Goal: Information Seeking & Learning: Compare options

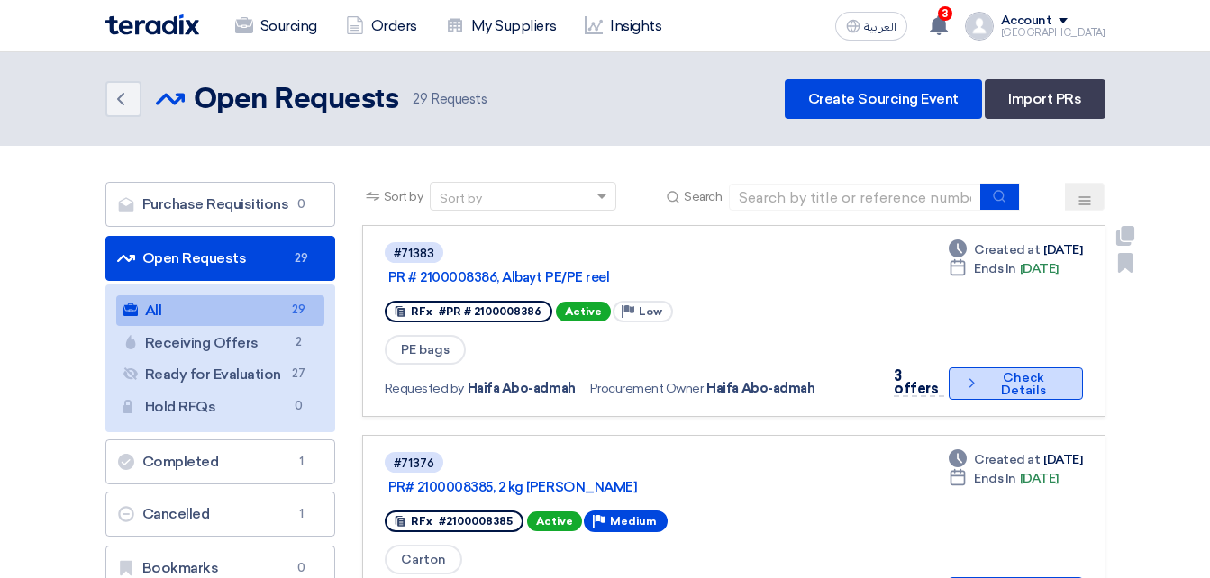
click at [1042, 368] on button "Check details Check Details" at bounding box center [1016, 384] width 134 height 32
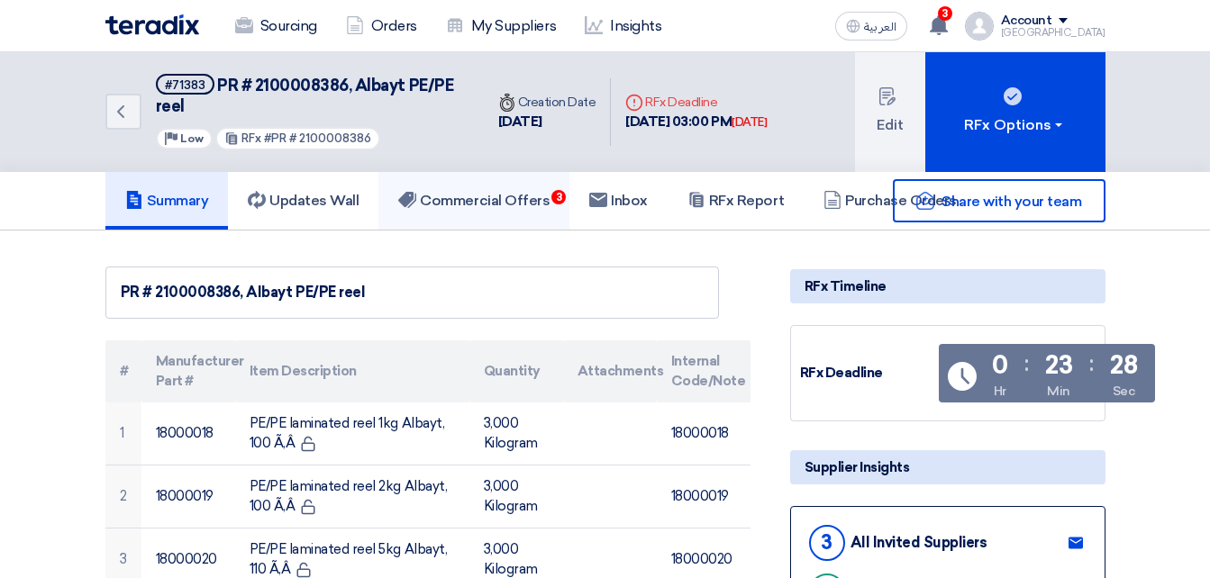
click at [524, 203] on h5 "Commercial Offers 3" at bounding box center [473, 201] width 151 height 18
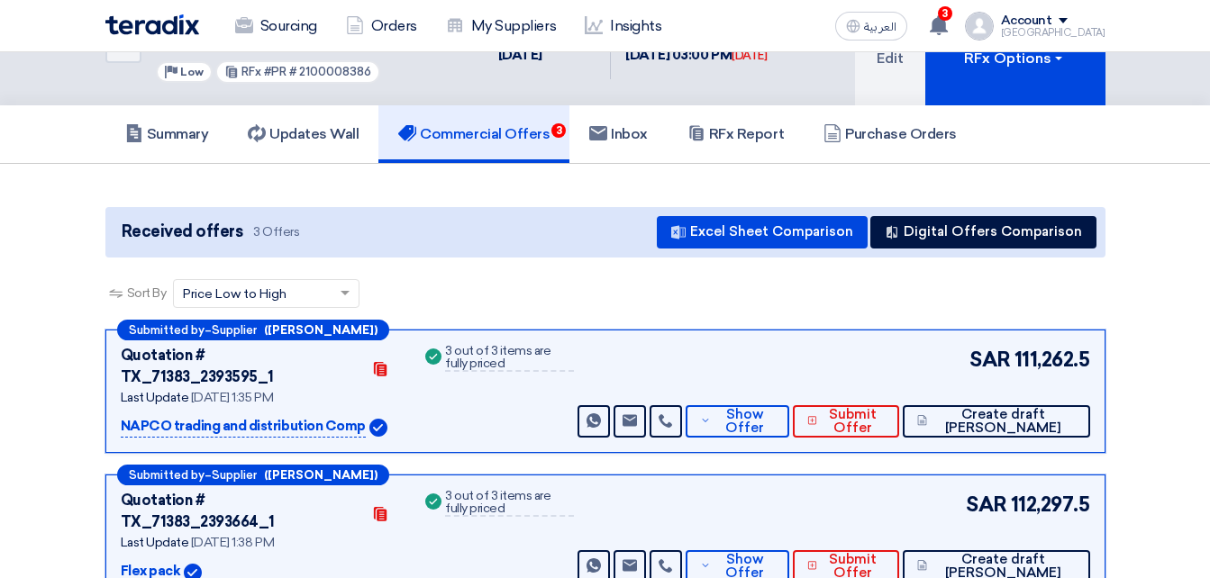
scroll to position [270, 0]
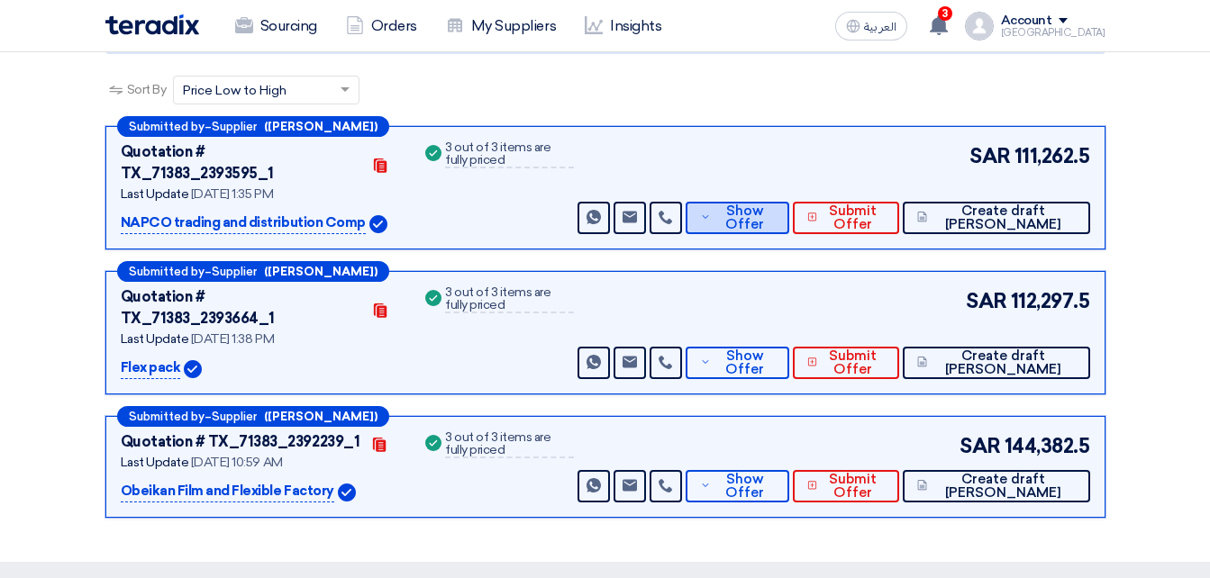
click at [775, 204] on span "Show Offer" at bounding box center [744, 217] width 59 height 27
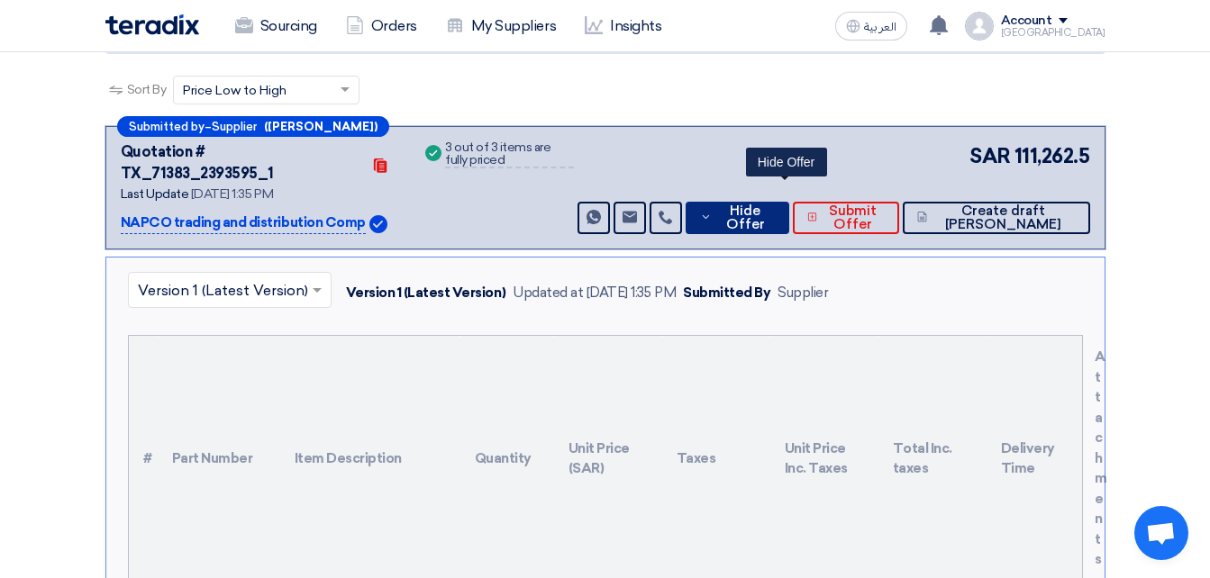
click at [758, 202] on button "Hide Offer" at bounding box center [737, 218] width 104 height 32
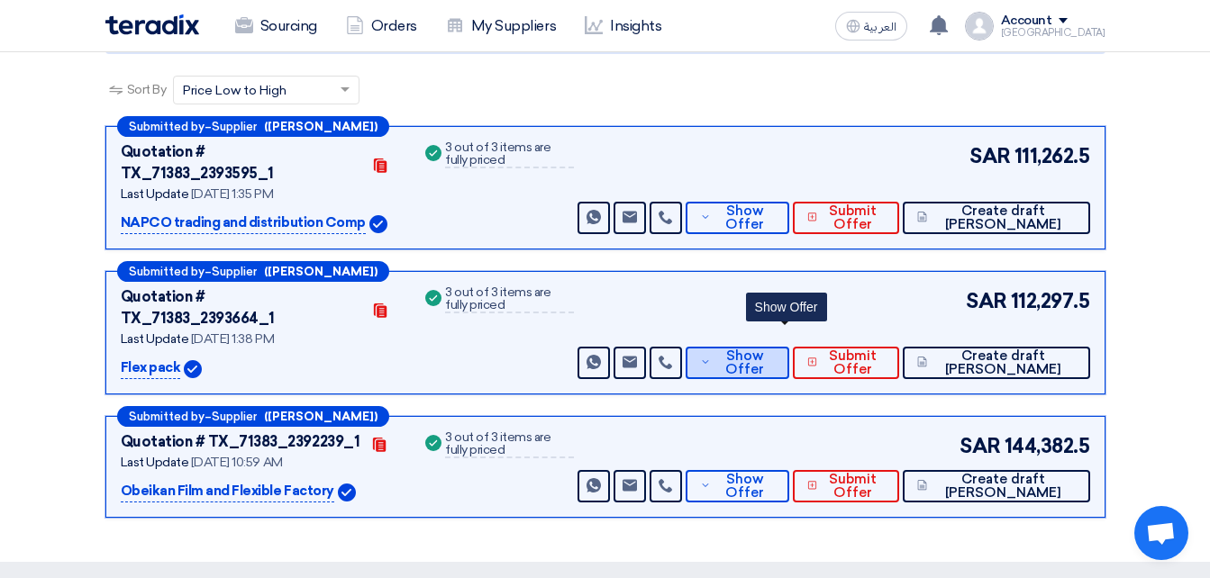
click at [775, 350] on span "Show Offer" at bounding box center [744, 363] width 59 height 27
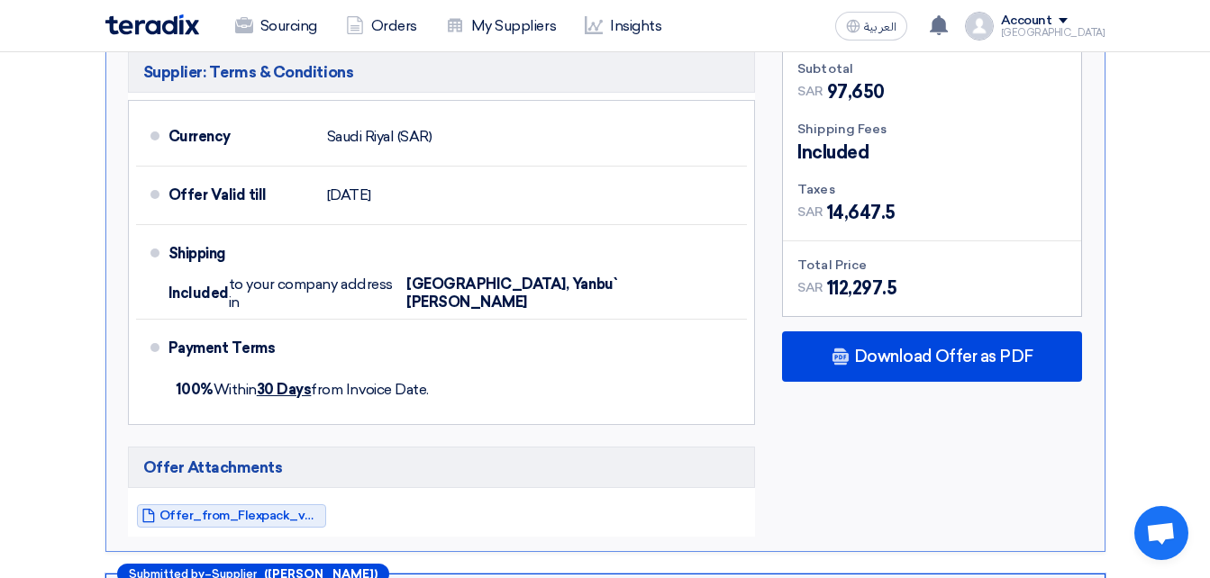
scroll to position [1171, 0]
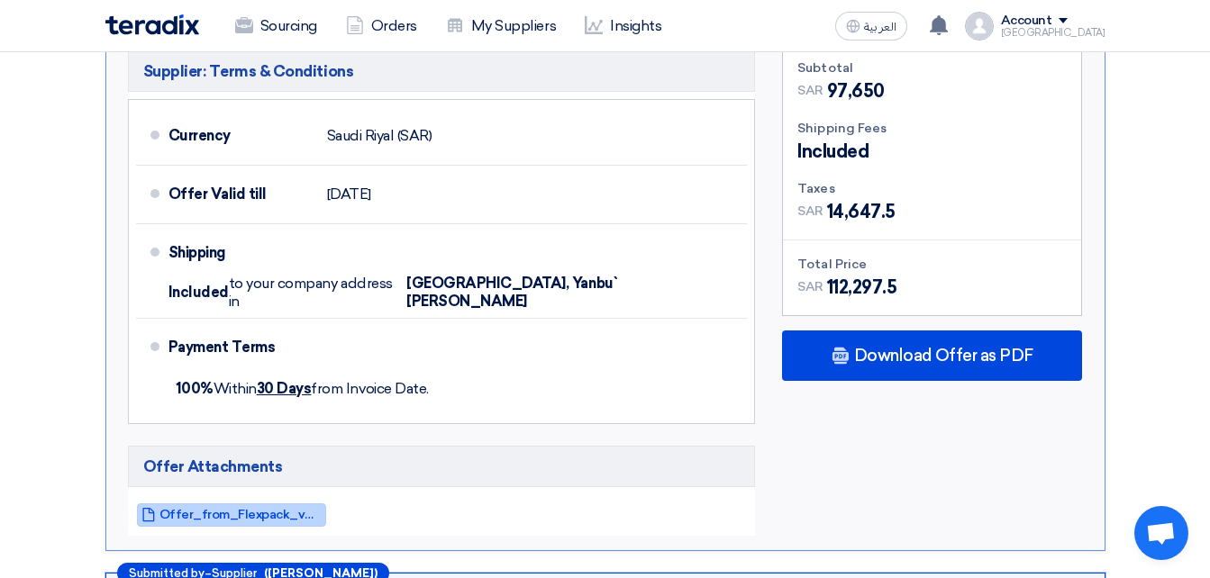
click at [274, 508] on span "Offer_from_Flexpack_v_1757846307629.pdf" at bounding box center [240, 515] width 162 height 14
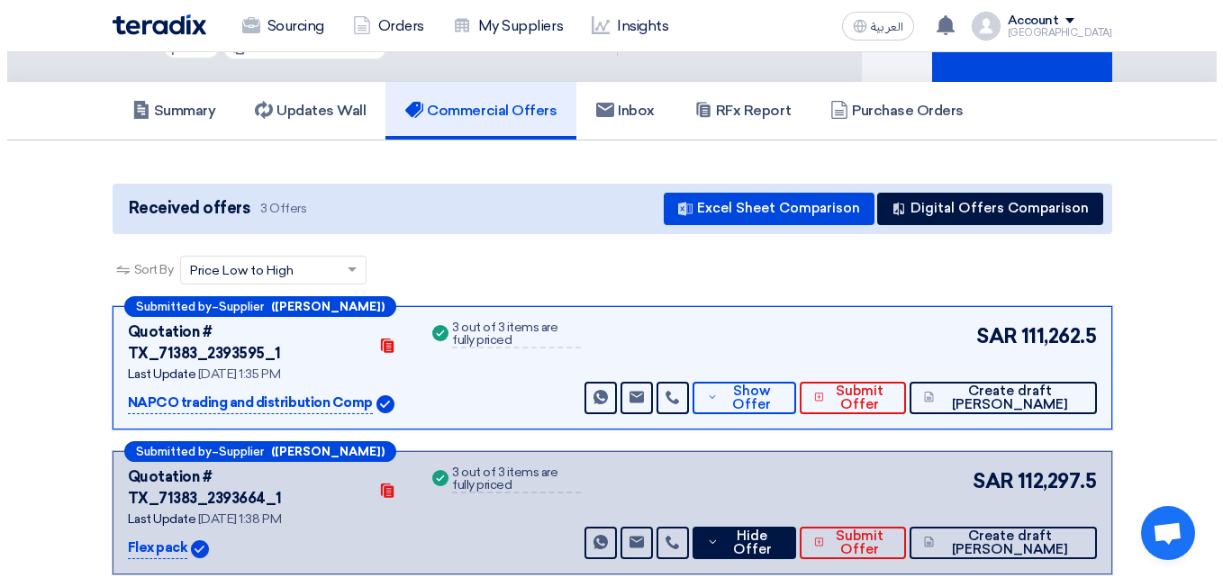
scroll to position [0, 0]
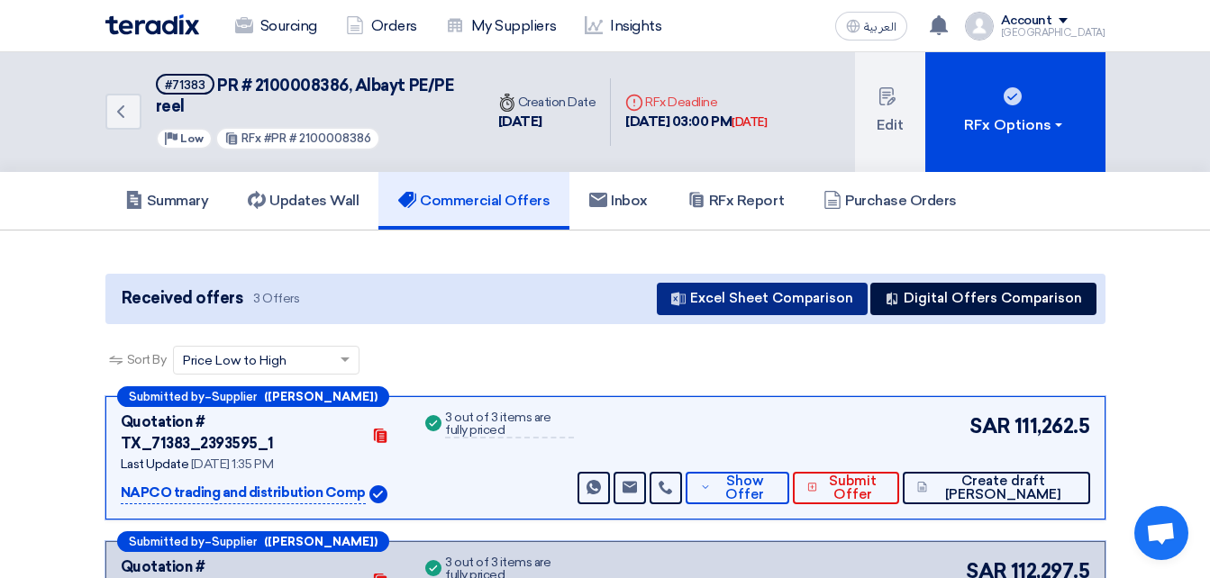
click at [797, 295] on button "Excel Sheet Comparison" at bounding box center [762, 299] width 211 height 32
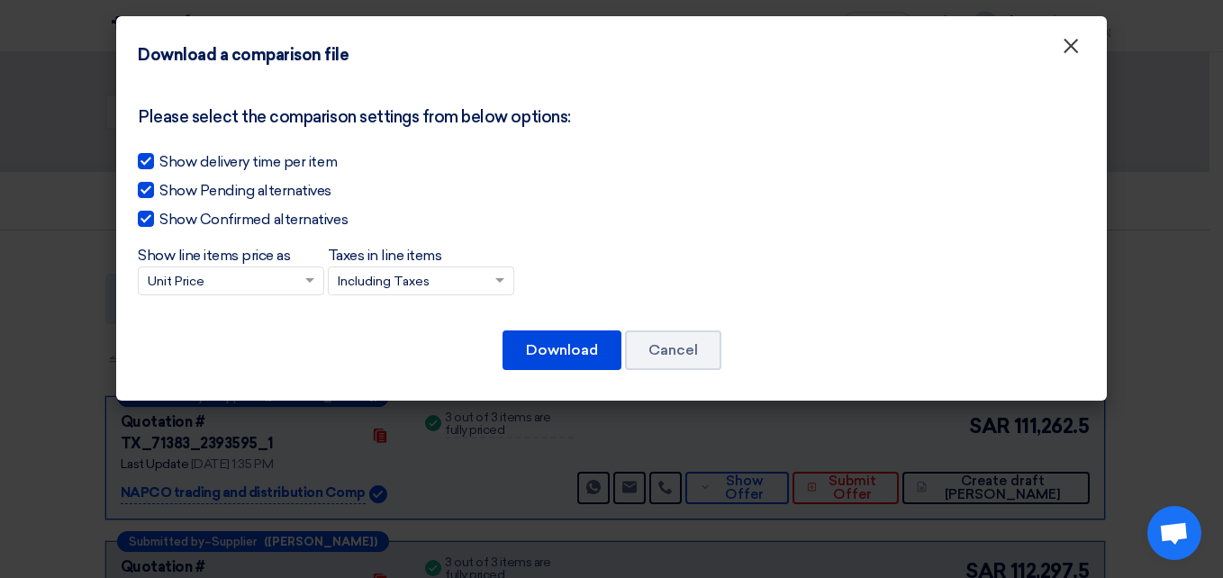
click at [1079, 58] on span "×" at bounding box center [1071, 50] width 18 height 36
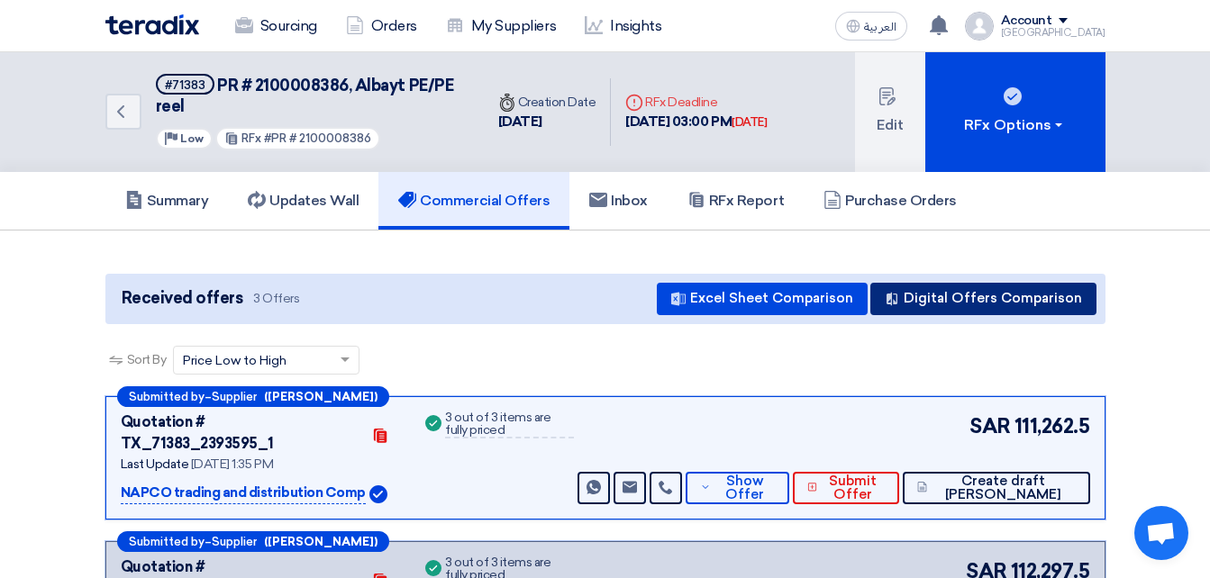
click at [1010, 293] on button "Digital Offers Comparison" at bounding box center [983, 299] width 226 height 32
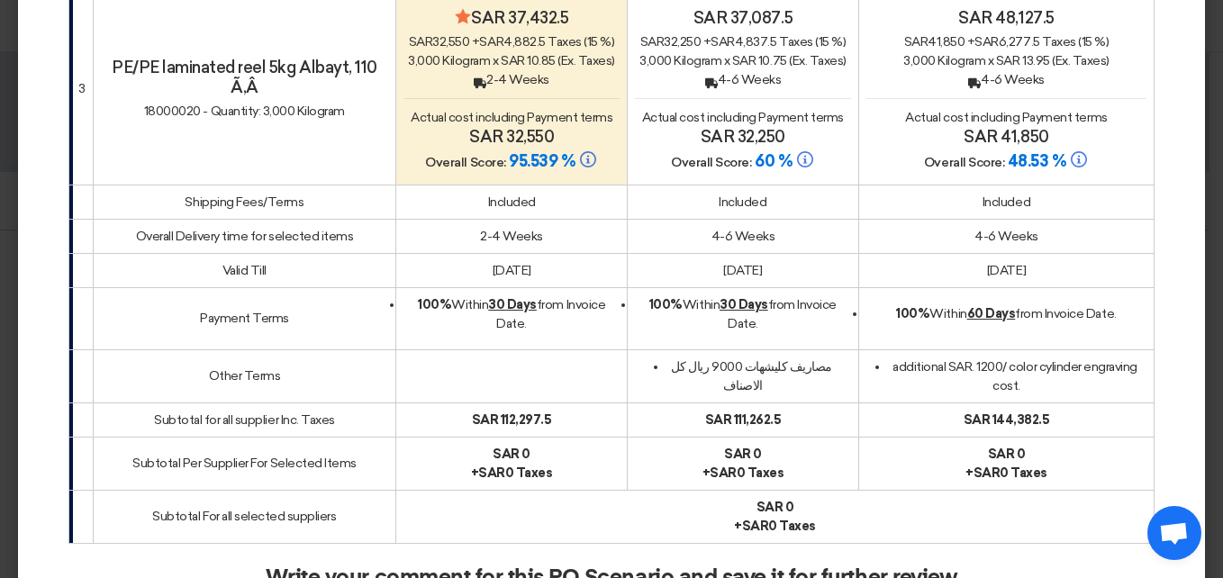
scroll to position [721, 0]
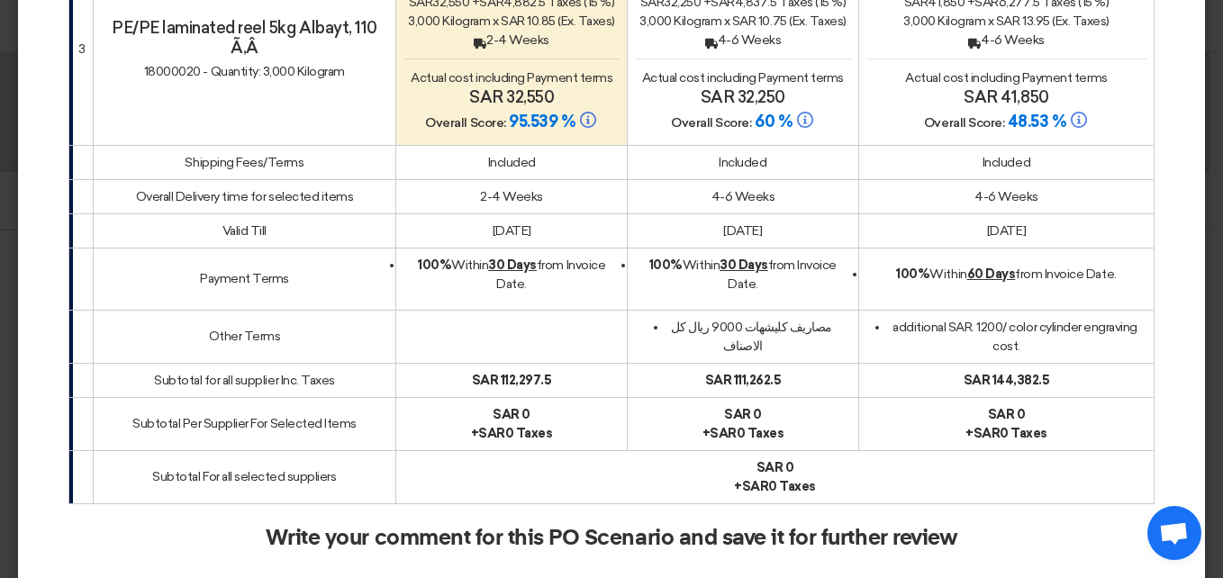
click at [1012, 112] on span "48.53 %" at bounding box center [1037, 122] width 59 height 20
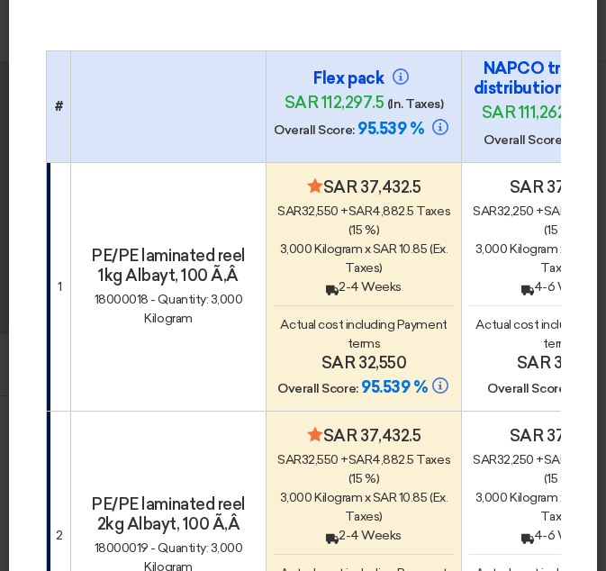
scroll to position [180, 0]
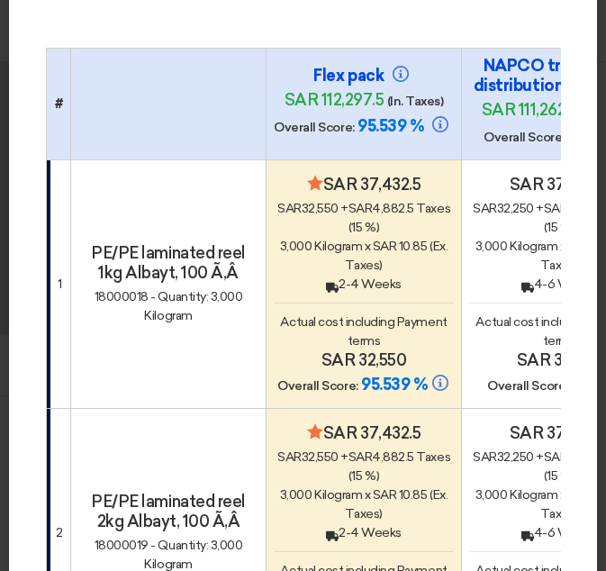
click at [177, 268] on h4 "PE/PE laminated reel 1kg Albayt, 100 Ã‚Â" at bounding box center [168, 263] width 180 height 40
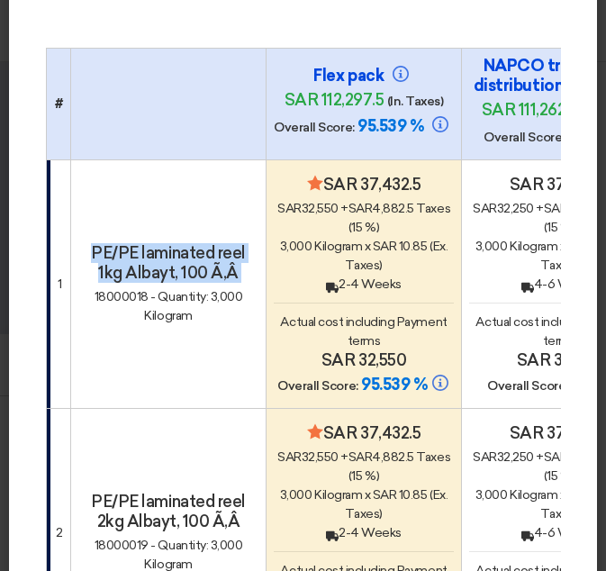
click at [177, 268] on h4 "PE/PE laminated reel 1kg Albayt, 100 Ã‚Â" at bounding box center [168, 263] width 180 height 40
copy div "PE/PE laminated reel 1kg Albayt, 100 Ã‚Â"
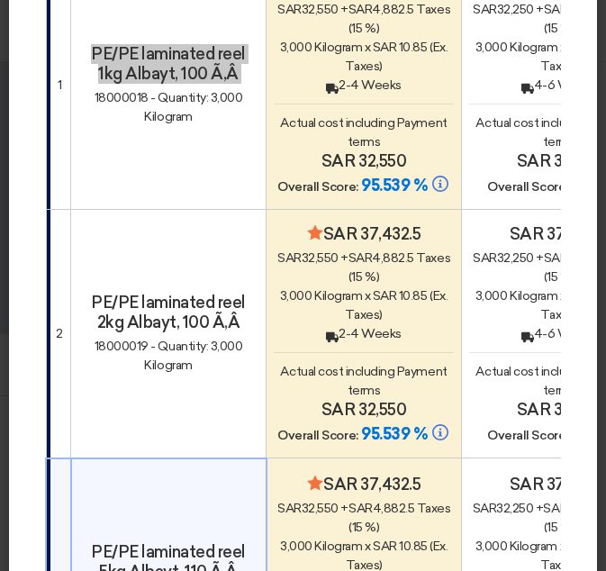
scroll to position [450, 0]
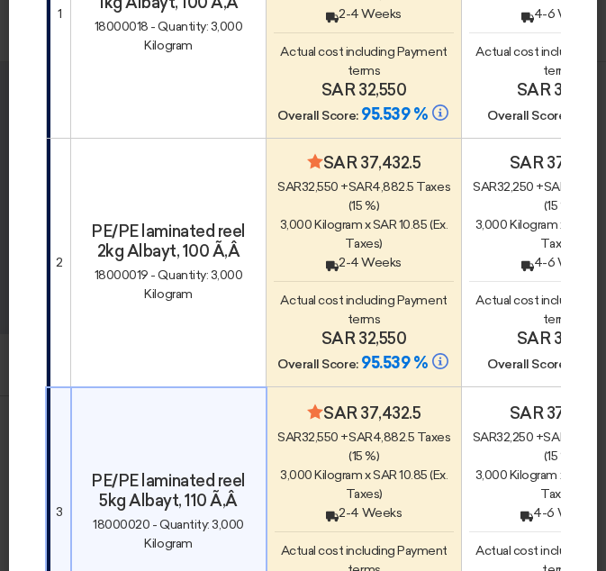
click at [164, 257] on h4 "PE/PE laminated reel 2kg Albayt, 100 Ã‚Â" at bounding box center [168, 242] width 180 height 40
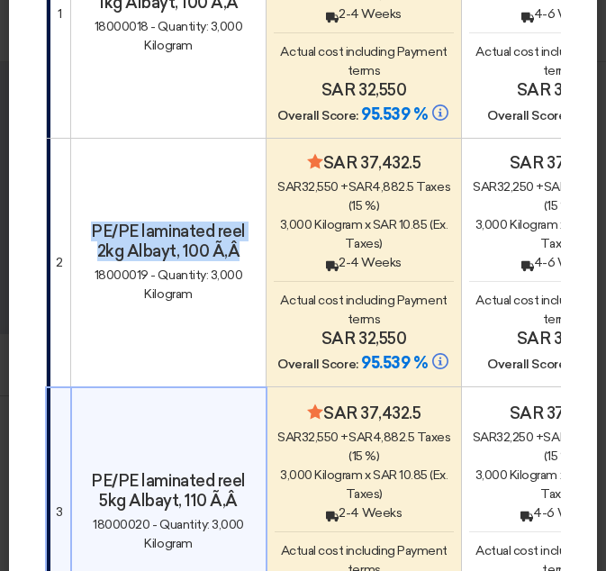
drag, startPoint x: 236, startPoint y: 265, endPoint x: 86, endPoint y: 230, distance: 154.5
click at [86, 230] on td "PE/PE laminated reel 2kg Albayt, 100 Ã‚Â 18000019 - Quantity: 3,000 Kilogram" at bounding box center [168, 263] width 195 height 250
copy h4 "PE/PE laminated reel 2kg Albayt, 100 Ã‚Â"
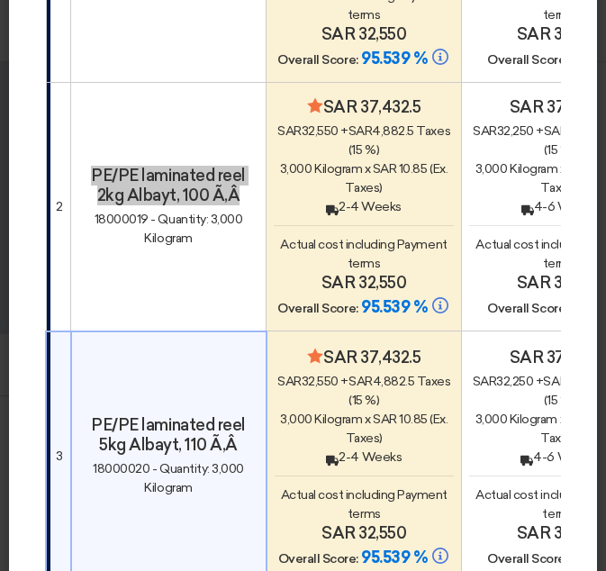
scroll to position [631, 0]
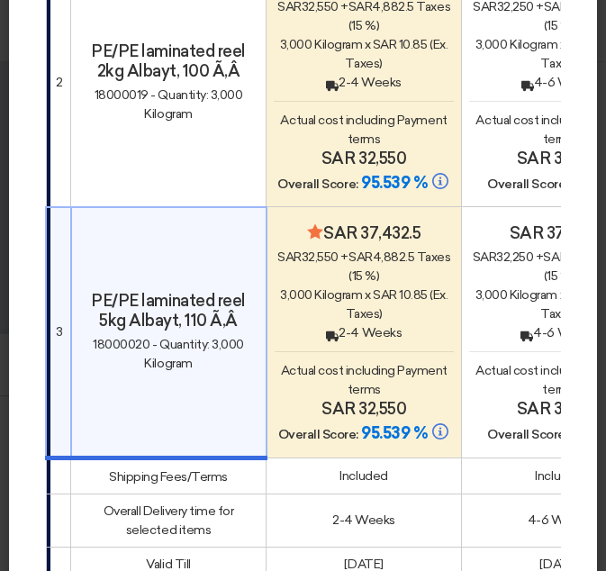
click at [156, 309] on h4 "PE/PE laminated reel 5kg Albayt, 110 Ã‚Â" at bounding box center [168, 311] width 179 height 40
drag, startPoint x: 156, startPoint y: 309, endPoint x: 235, endPoint y: 338, distance: 84.3
click at [235, 331] on h4 "PE/PE laminated reel 5kg Albayt, 110 Ã‚Â" at bounding box center [168, 311] width 179 height 40
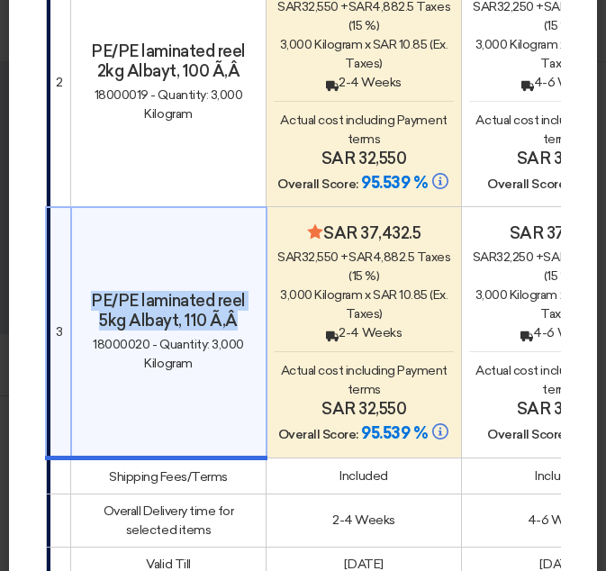
drag, startPoint x: 235, startPoint y: 337, endPoint x: 59, endPoint y: 304, distance: 178.6
click at [59, 304] on tr "3 PE/PE laminated reel 5kg Albayt, 110 Ã‚Â 18000020 - Quantity: 3,000 Kilogram …" at bounding box center [449, 332] width 807 height 251
copy tr "PE/PE laminated reel 5kg Albayt, 110 Ã‚Â"
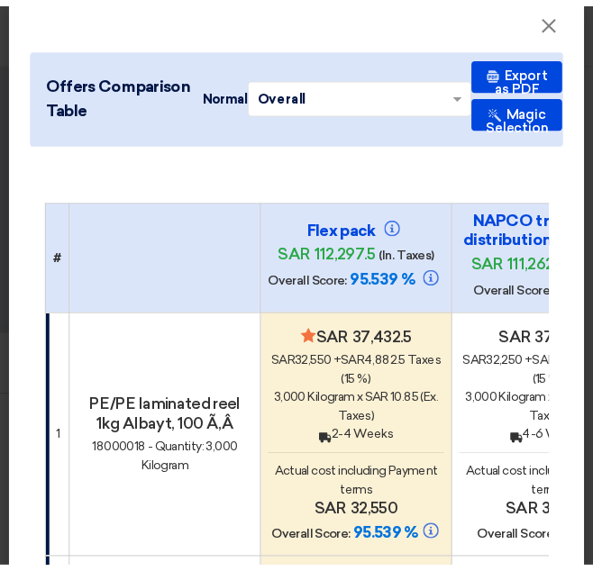
scroll to position [0, 0]
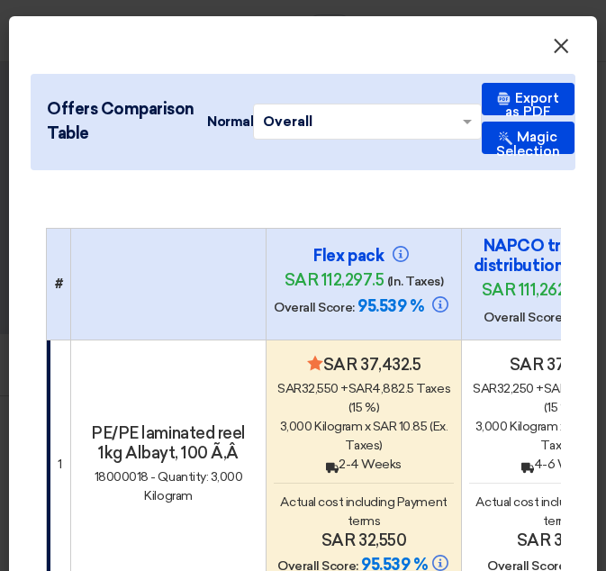
click at [552, 43] on span "×" at bounding box center [561, 50] width 18 height 36
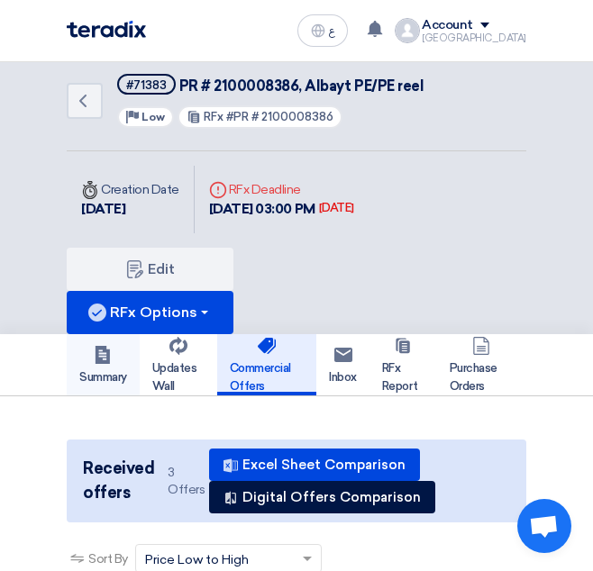
click at [110, 377] on h5 "Summary" at bounding box center [103, 364] width 48 height 43
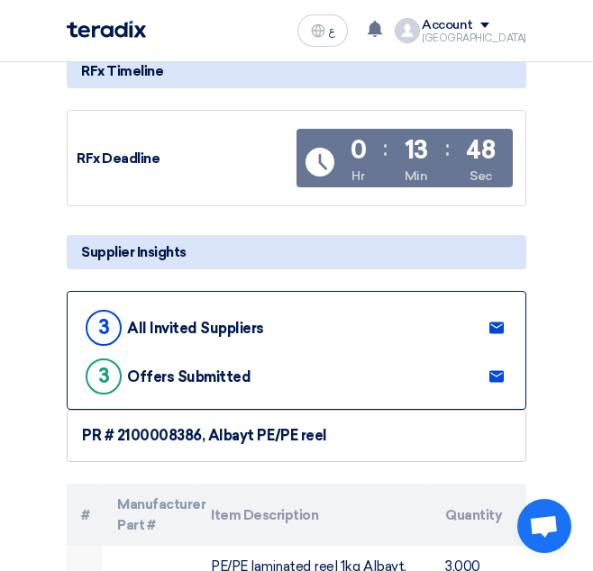
scroll to position [540, 0]
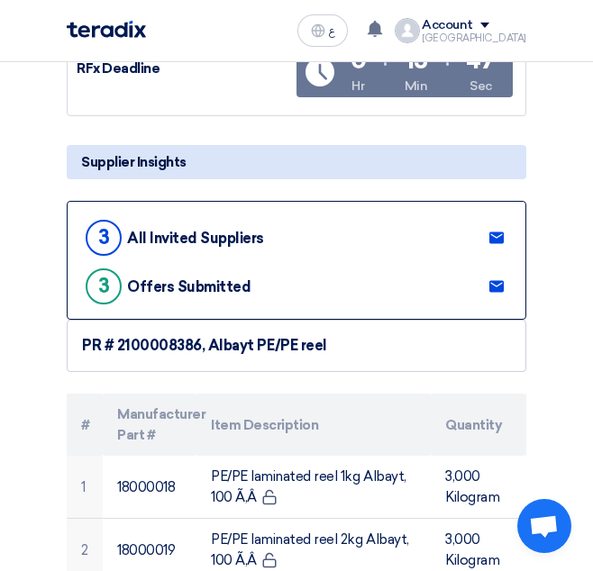
click at [172, 343] on div "PR # 2100008386, Albayt PE/PE reel" at bounding box center [296, 346] width 429 height 22
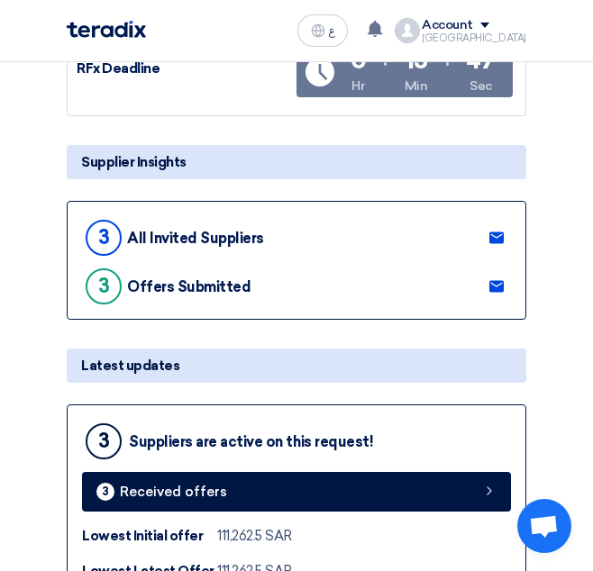
scroll to position [831, 0]
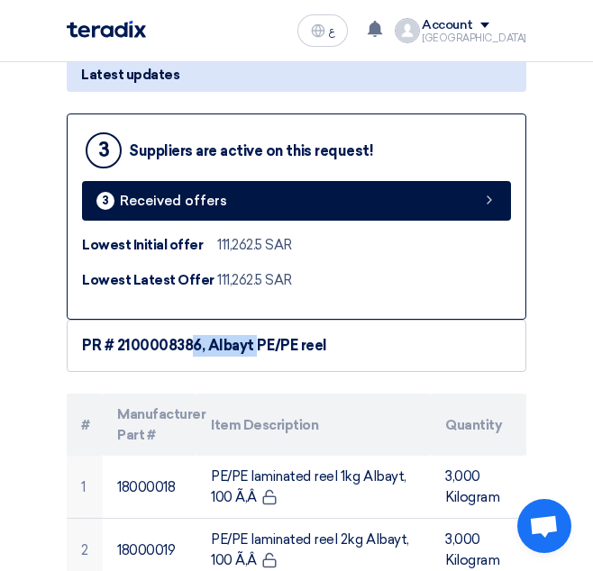
copy div "2100008386"
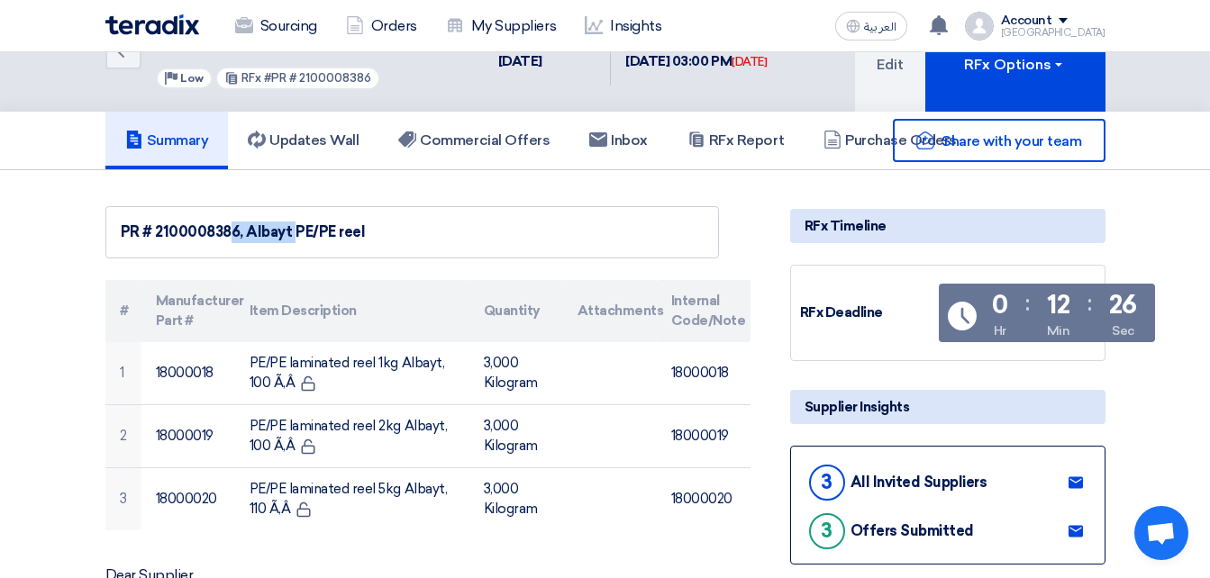
scroll to position [90, 0]
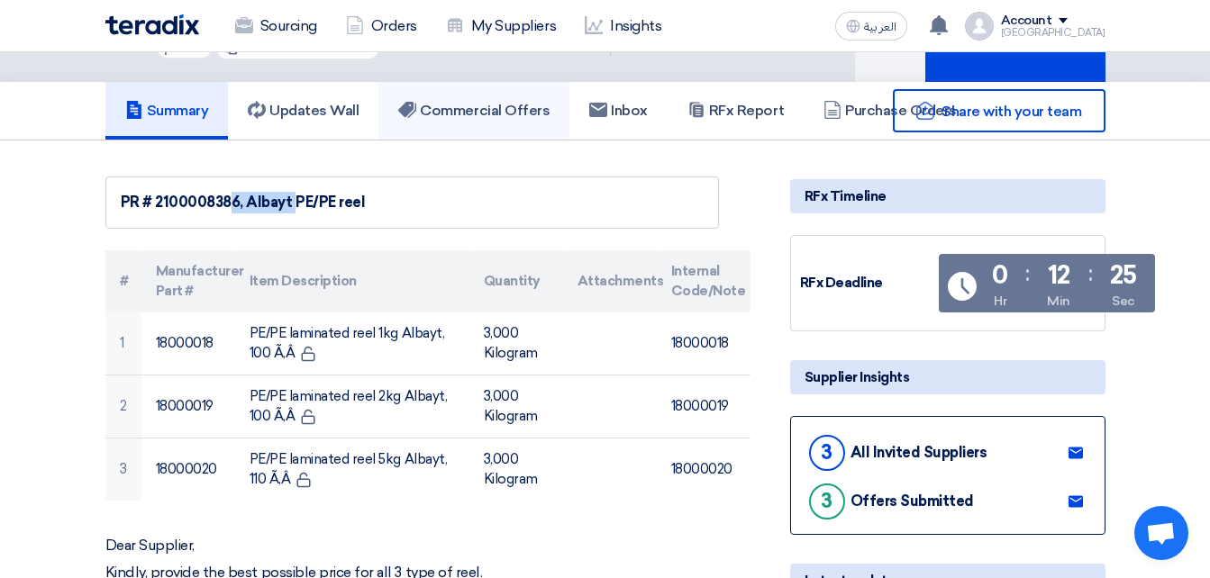
click at [469, 115] on h5 "Commercial Offers" at bounding box center [473, 111] width 151 height 18
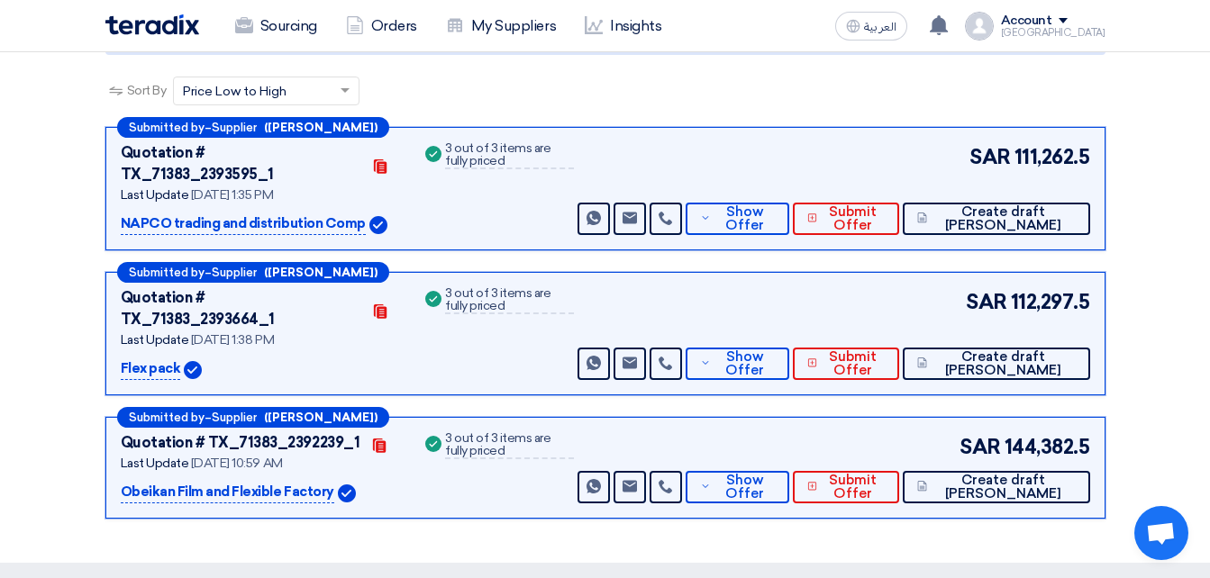
scroll to position [270, 0]
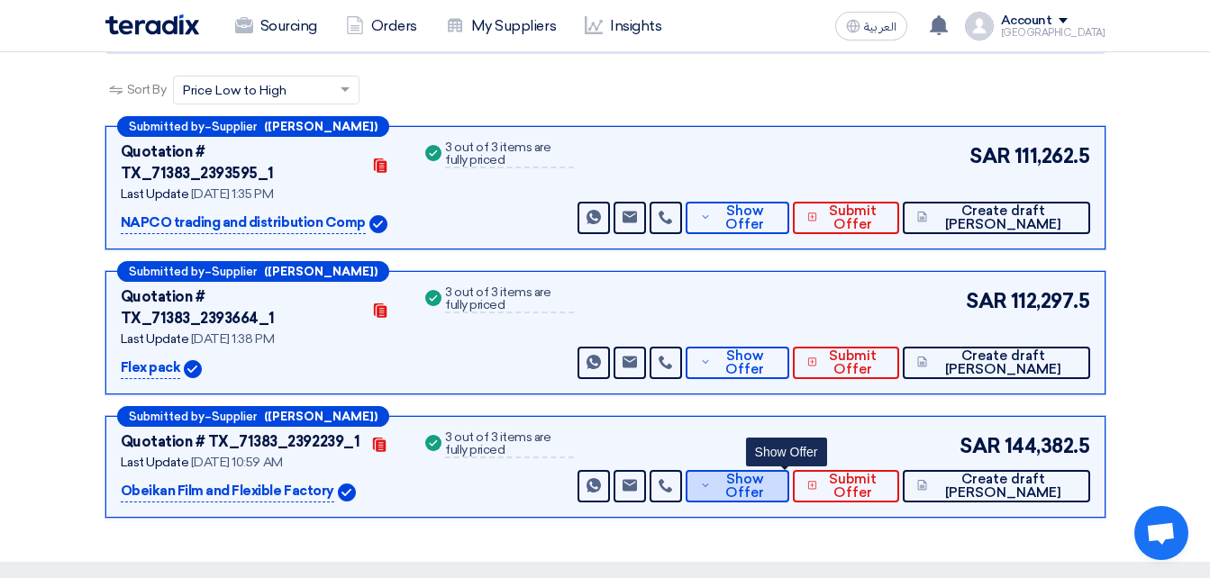
click at [775, 473] on span "Show Offer" at bounding box center [744, 486] width 59 height 27
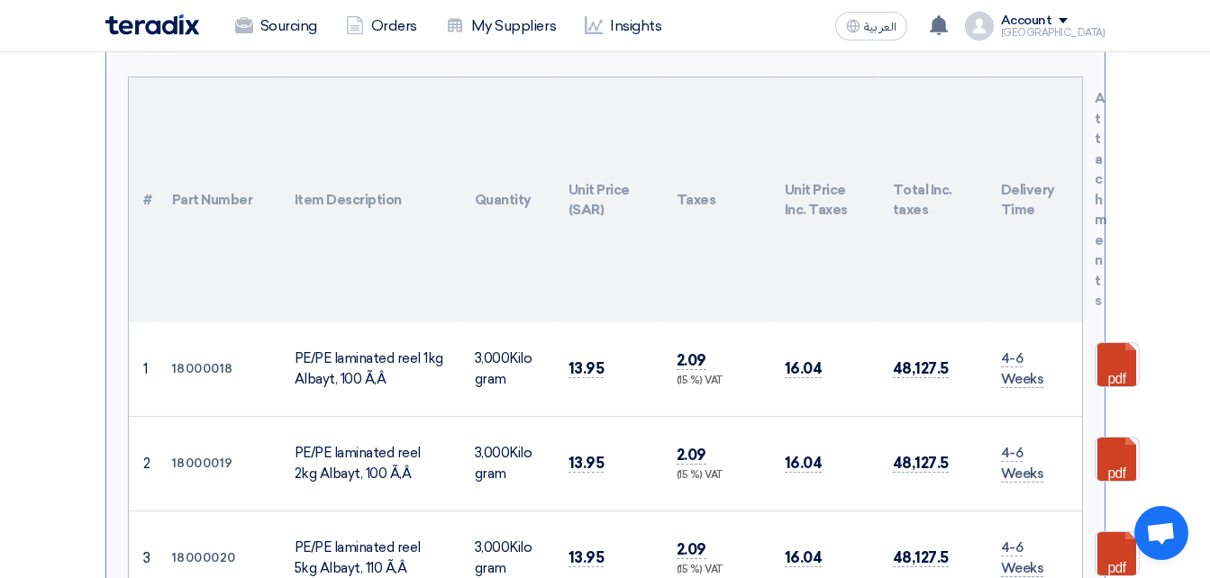
scroll to position [901, 0]
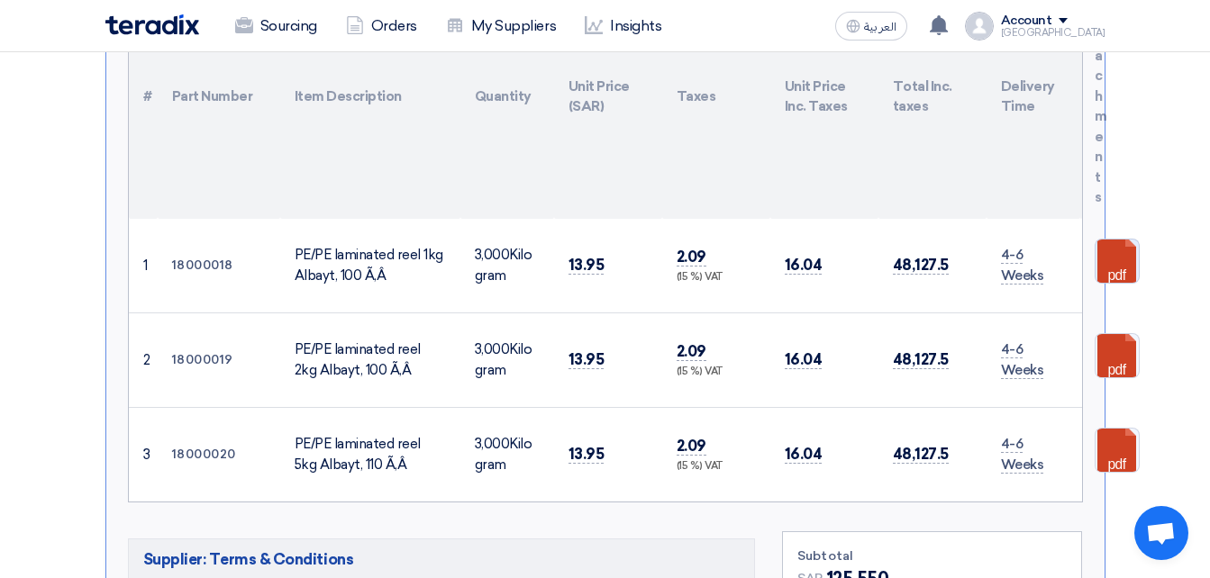
click at [1113, 240] on link at bounding box center [1167, 294] width 144 height 108
click at [1111, 240] on link at bounding box center [1167, 294] width 144 height 108
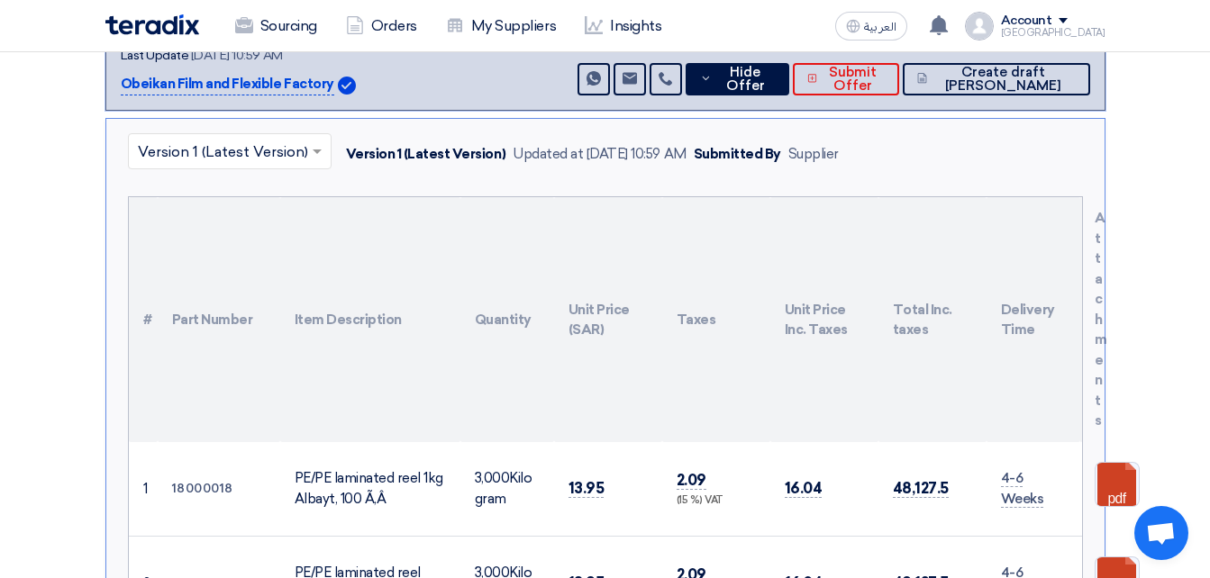
scroll to position [360, 0]
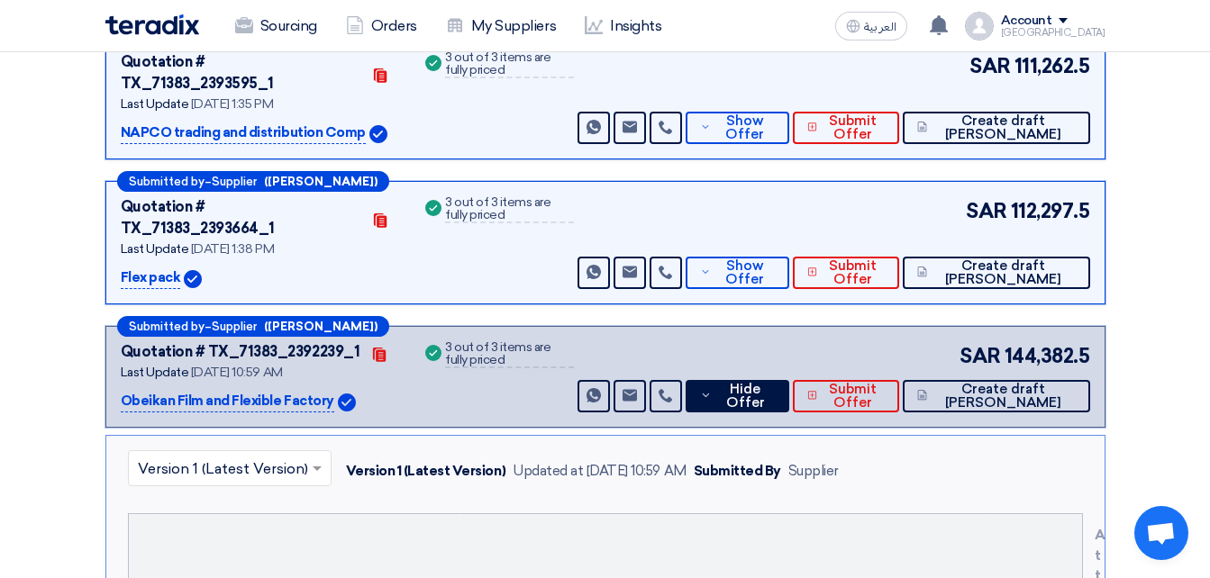
drag, startPoint x: 756, startPoint y: 532, endPoint x: 730, endPoint y: 511, distance: 33.9
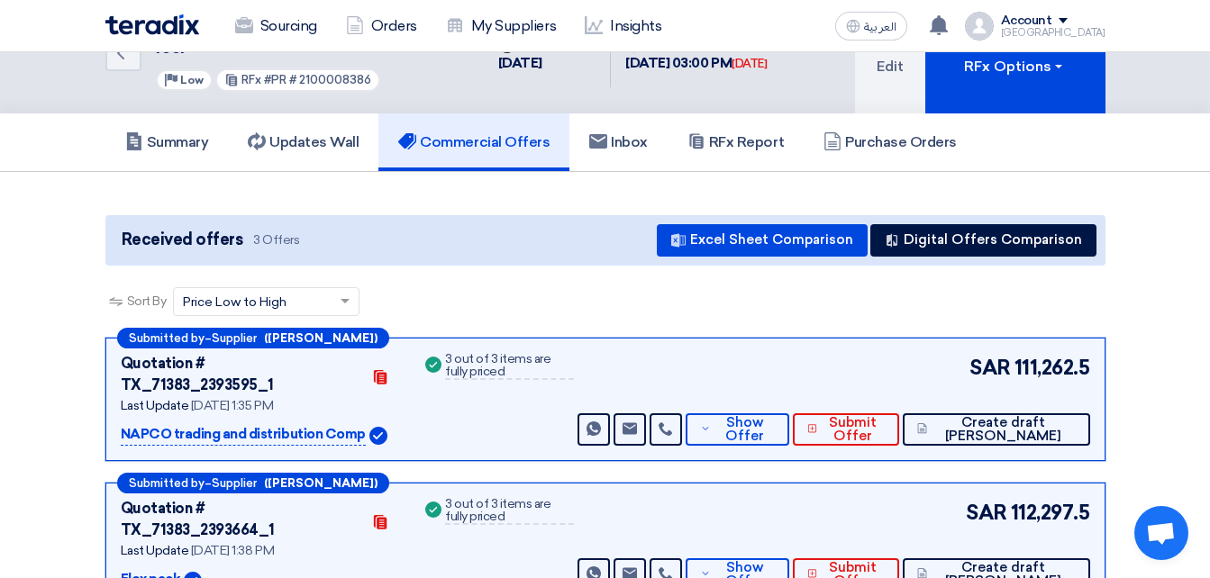
scroll to position [90, 0]
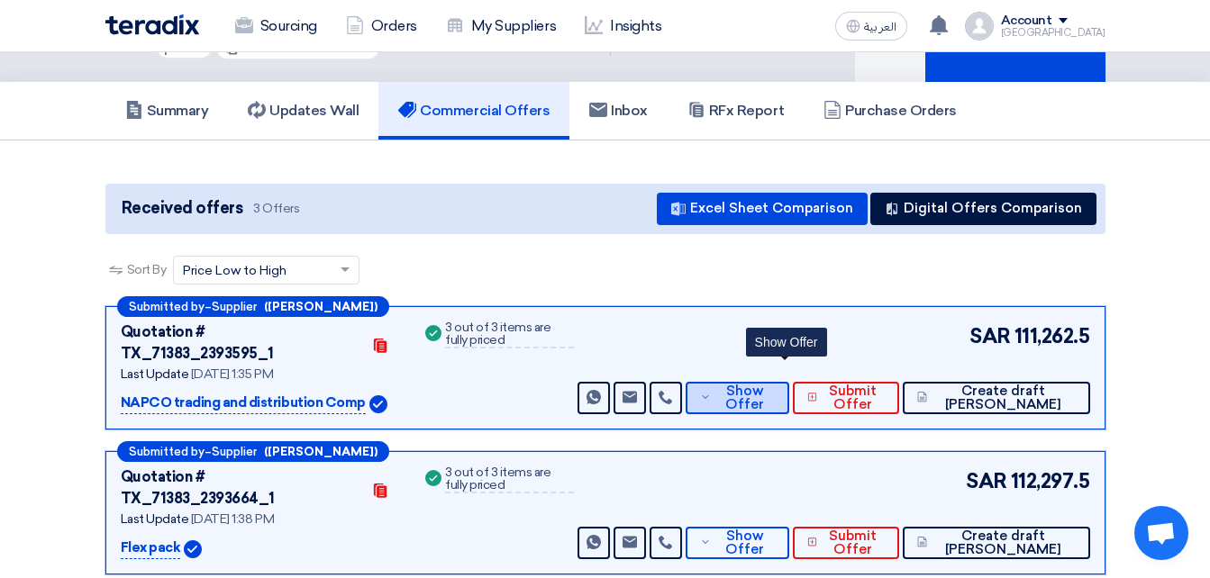
click at [775, 387] on span "Show Offer" at bounding box center [744, 398] width 59 height 27
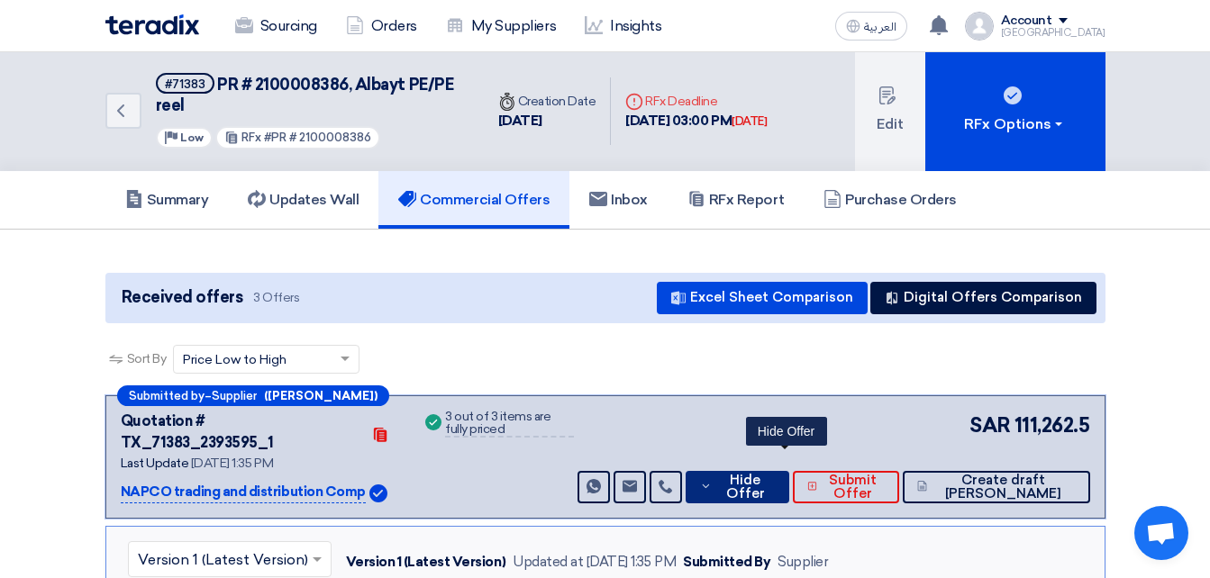
scroll to position [0, 0]
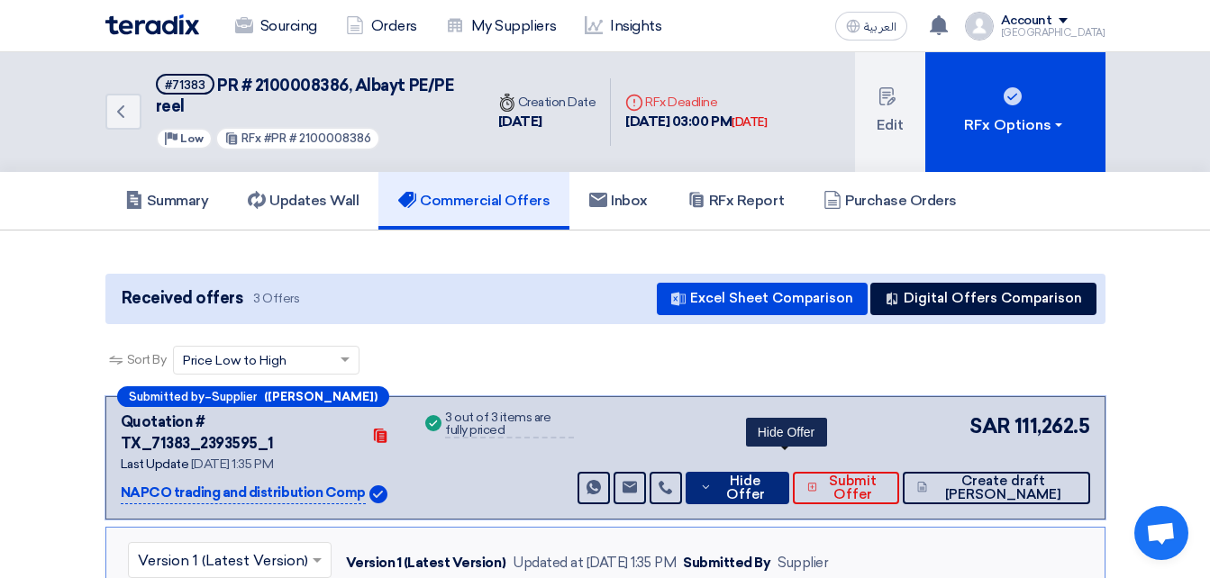
click at [772, 475] on span "Hide Offer" at bounding box center [745, 488] width 59 height 27
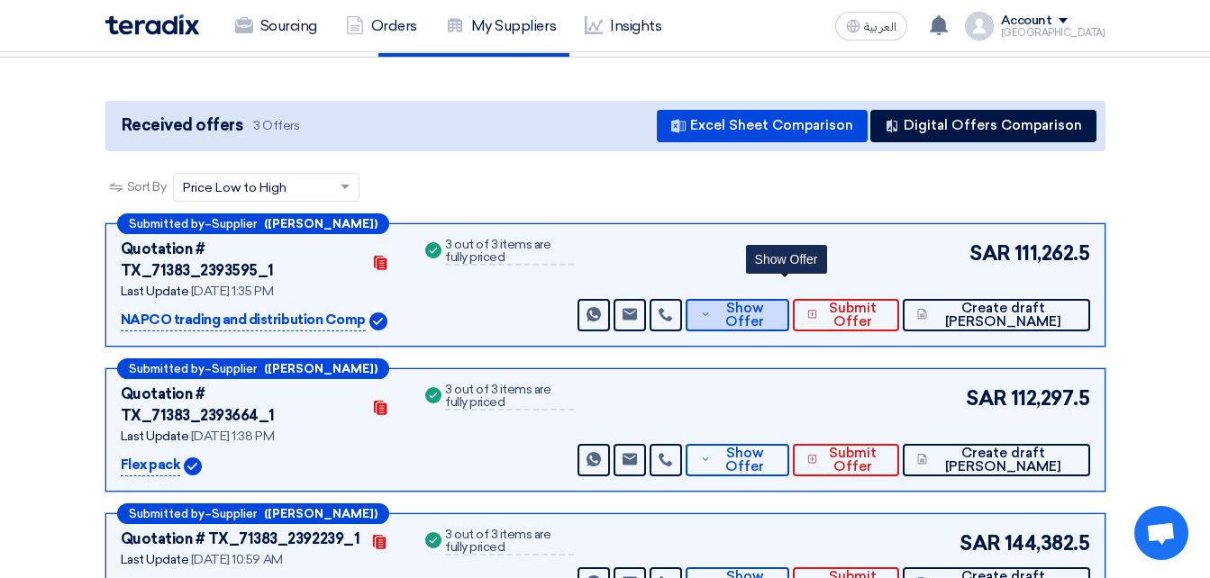
scroll to position [180, 0]
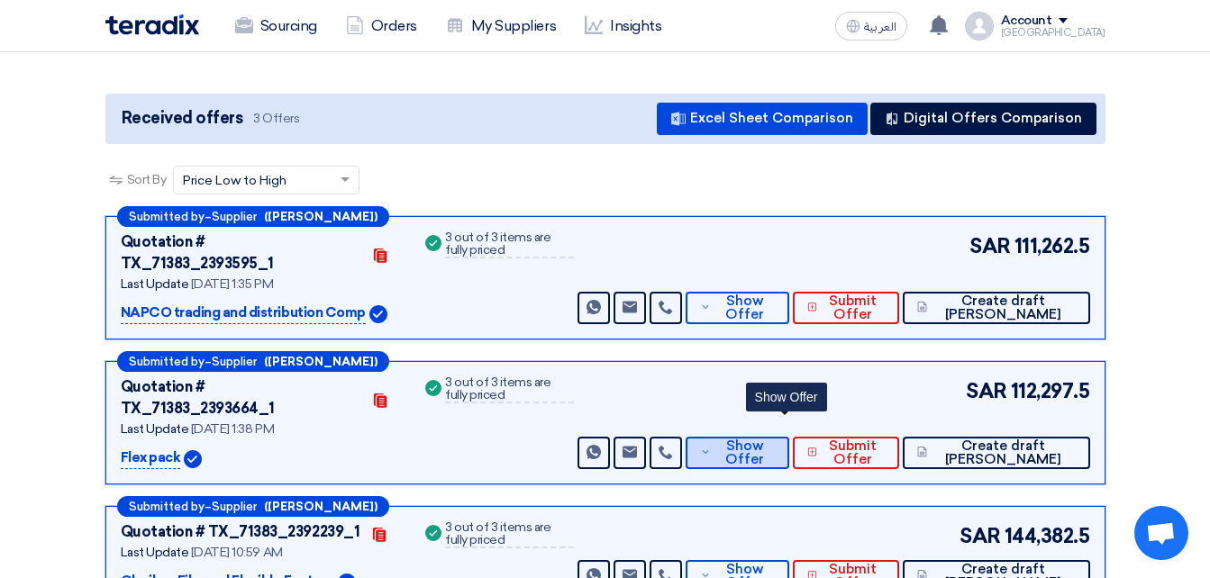
click at [775, 440] on span "Show Offer" at bounding box center [744, 453] width 59 height 27
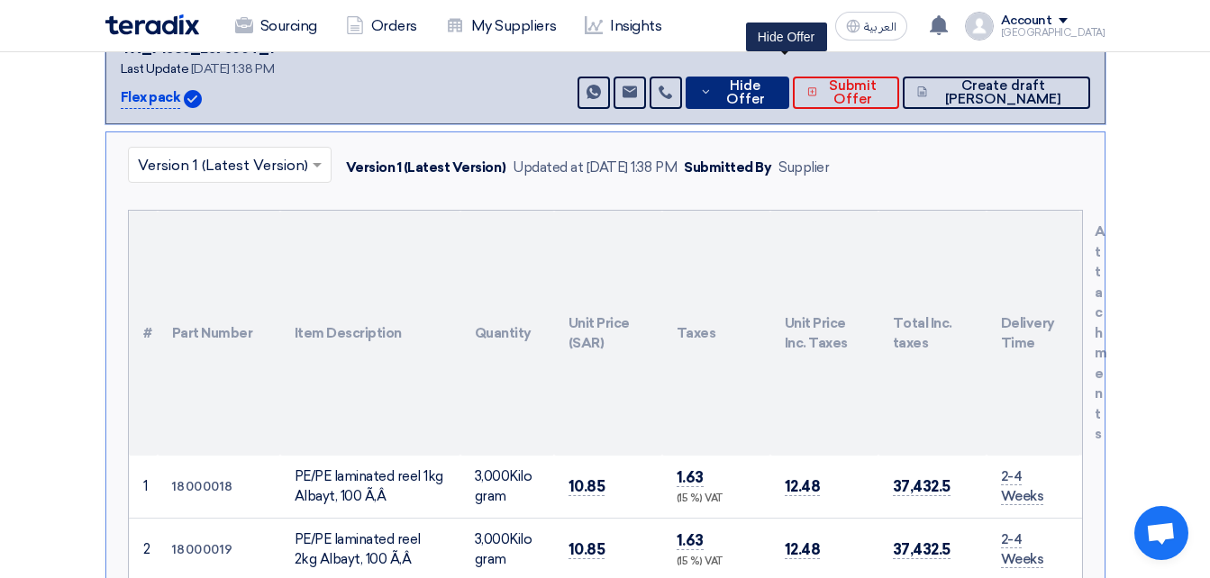
scroll to position [90, 0]
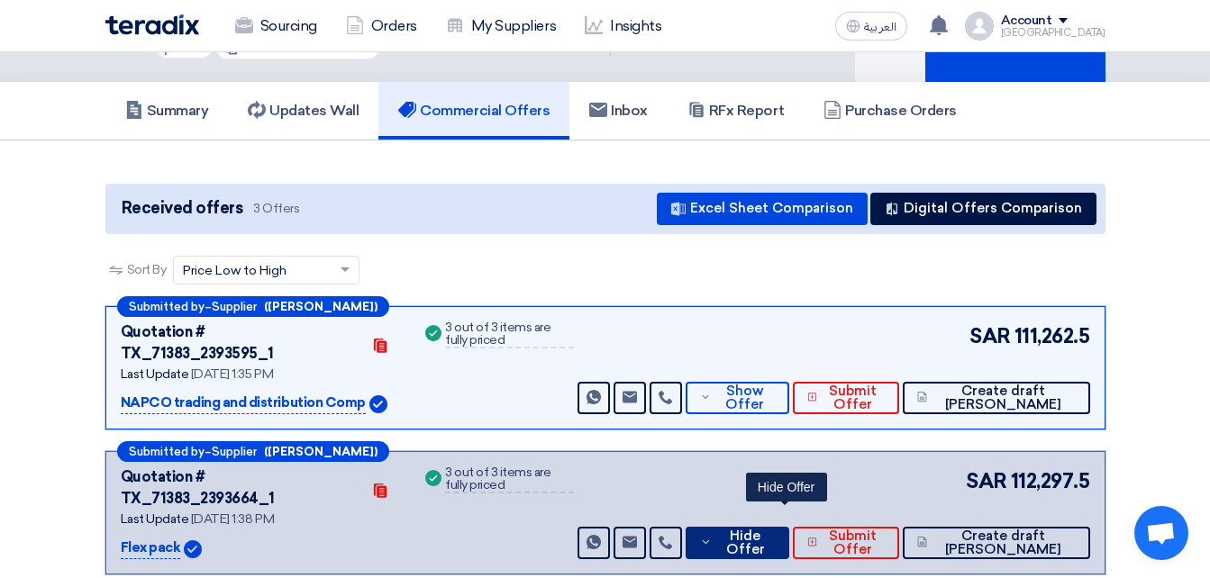
click at [712, 535] on icon at bounding box center [706, 542] width 12 height 14
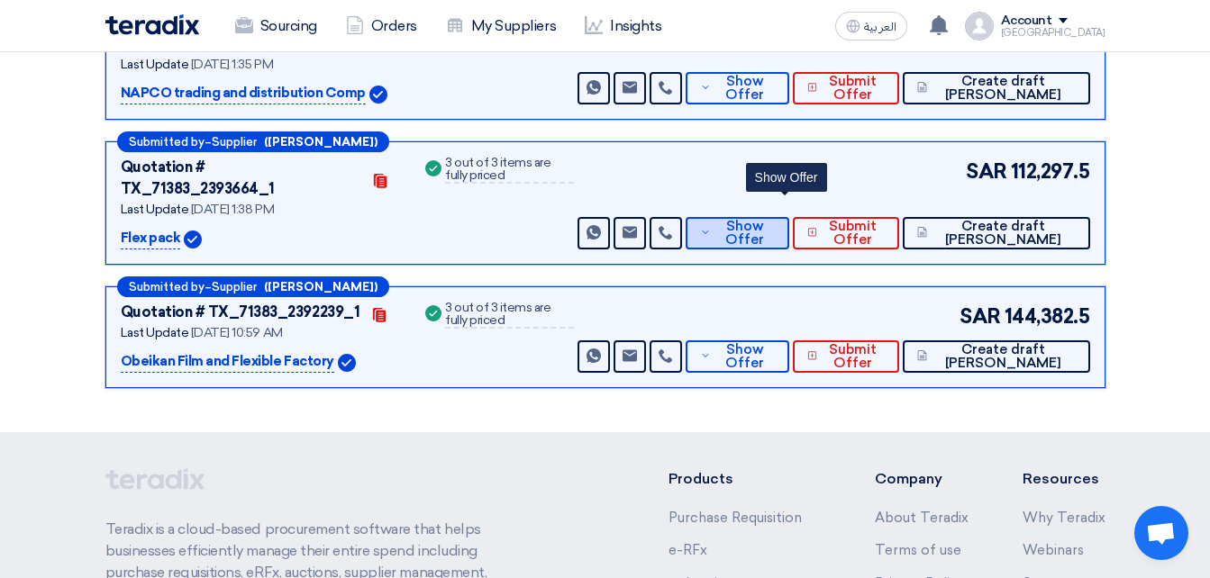
scroll to position [450, 0]
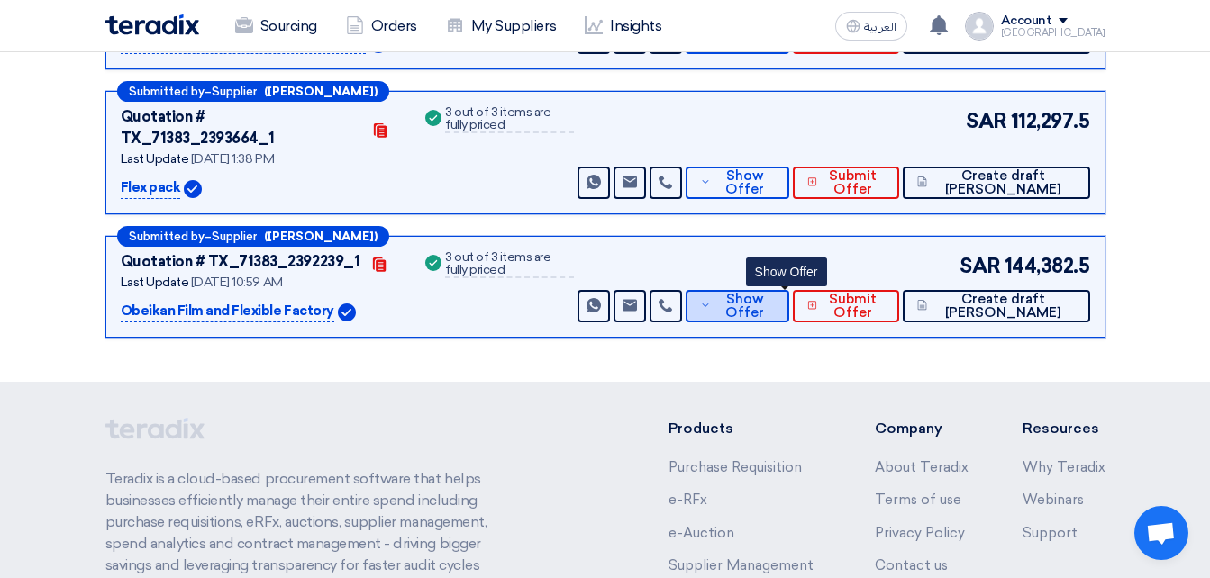
click at [775, 293] on span "Show Offer" at bounding box center [744, 306] width 59 height 27
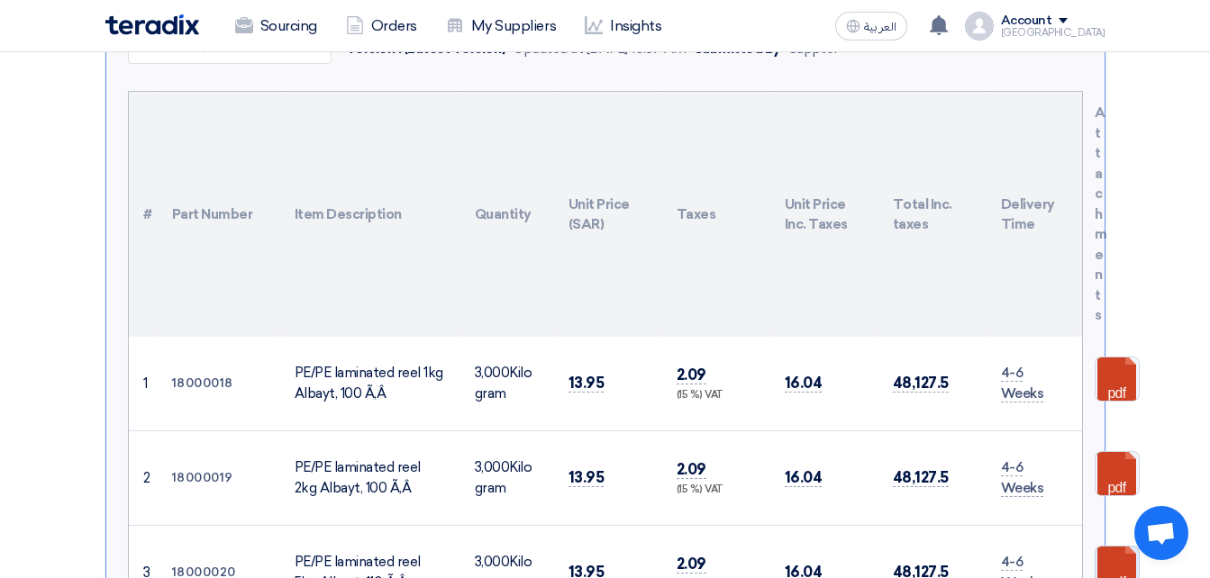
scroll to position [789, 0]
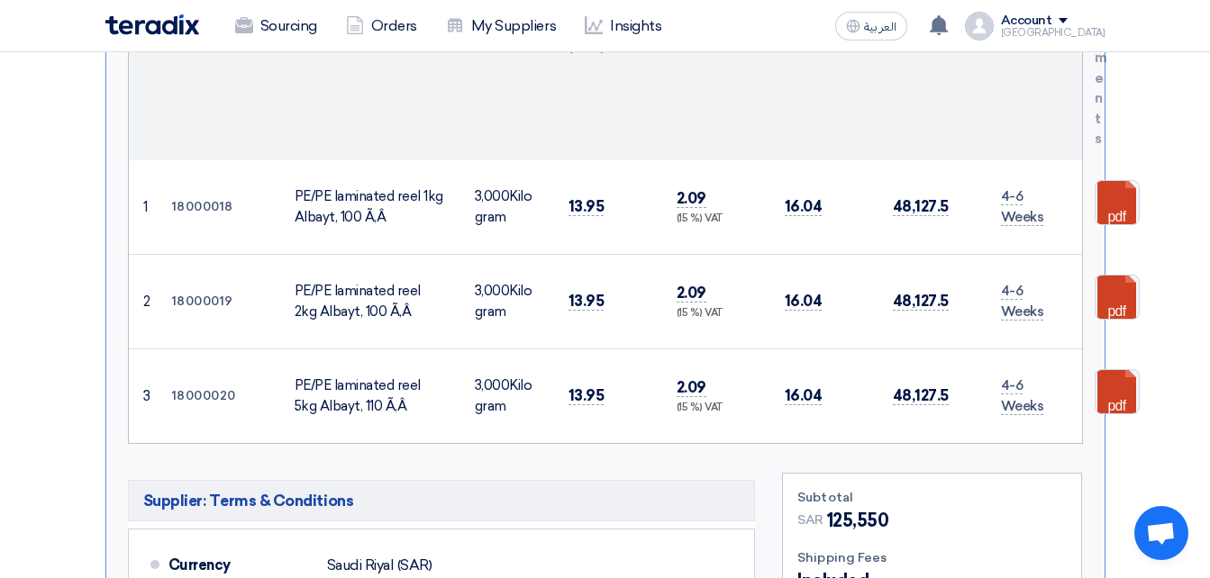
scroll to position [969, 0]
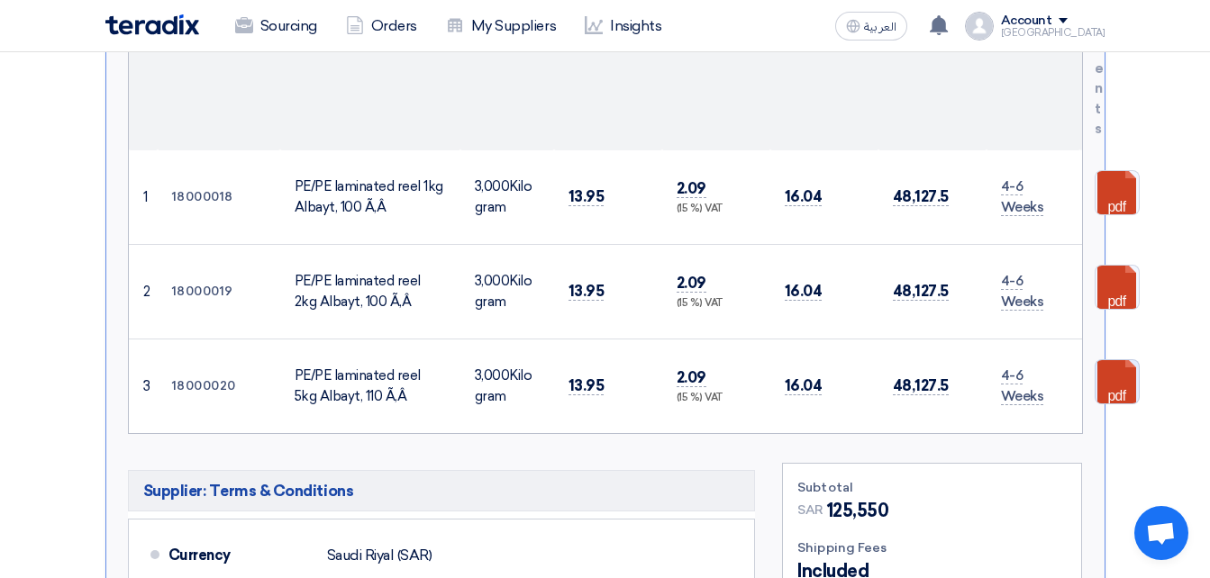
click at [1108, 360] on link at bounding box center [1167, 414] width 144 height 108
click at [1107, 171] on link at bounding box center [1167, 225] width 144 height 108
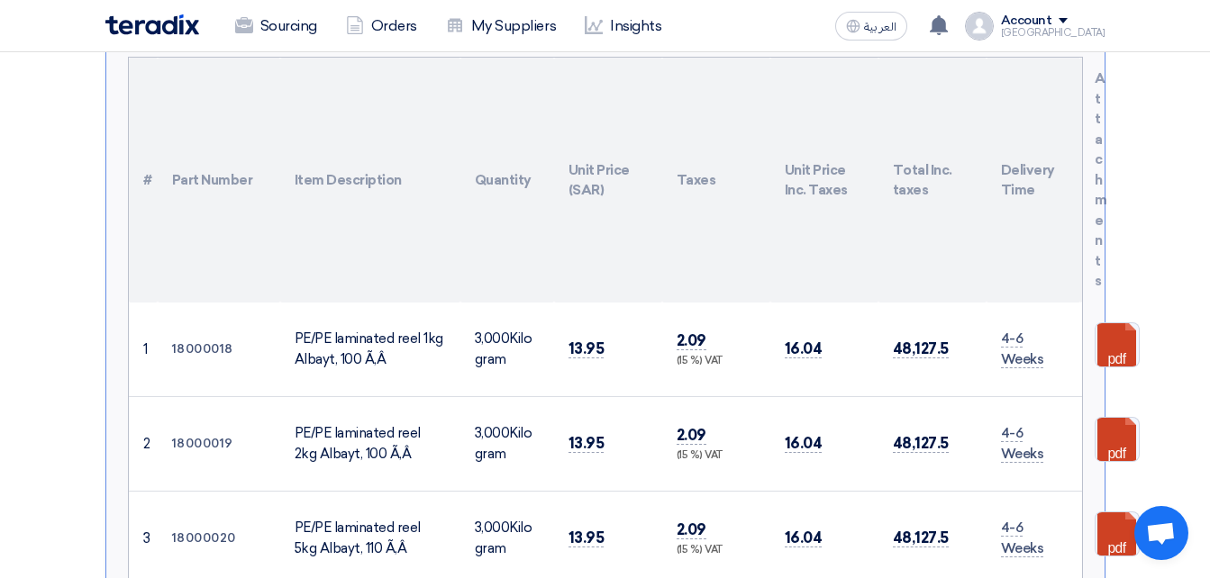
scroll to position [789, 0]
